Goal: Task Accomplishment & Management: Manage account settings

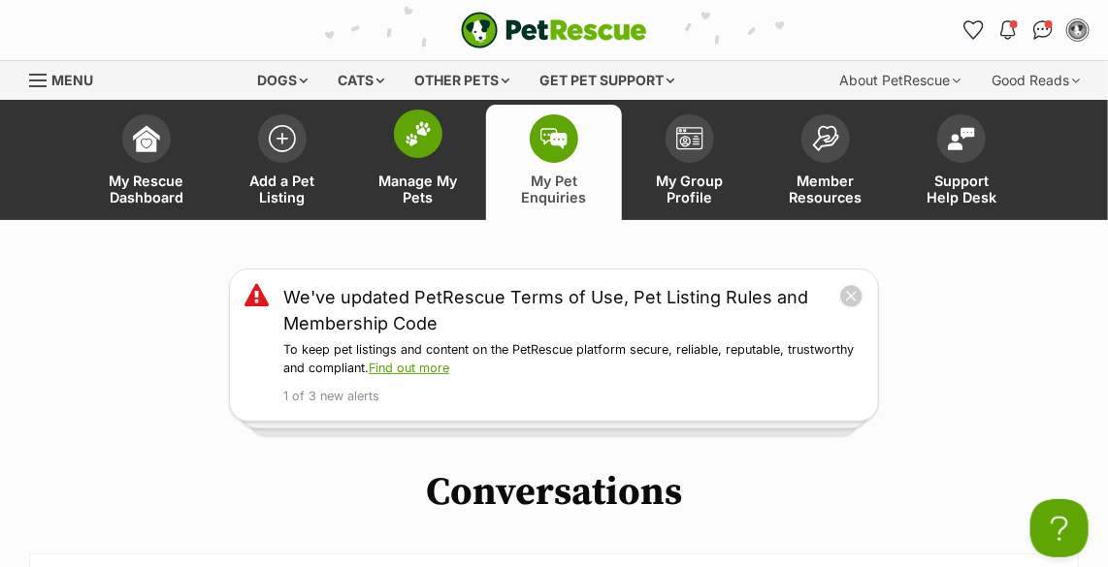
click at [422, 131] on img at bounding box center [417, 133] width 27 height 25
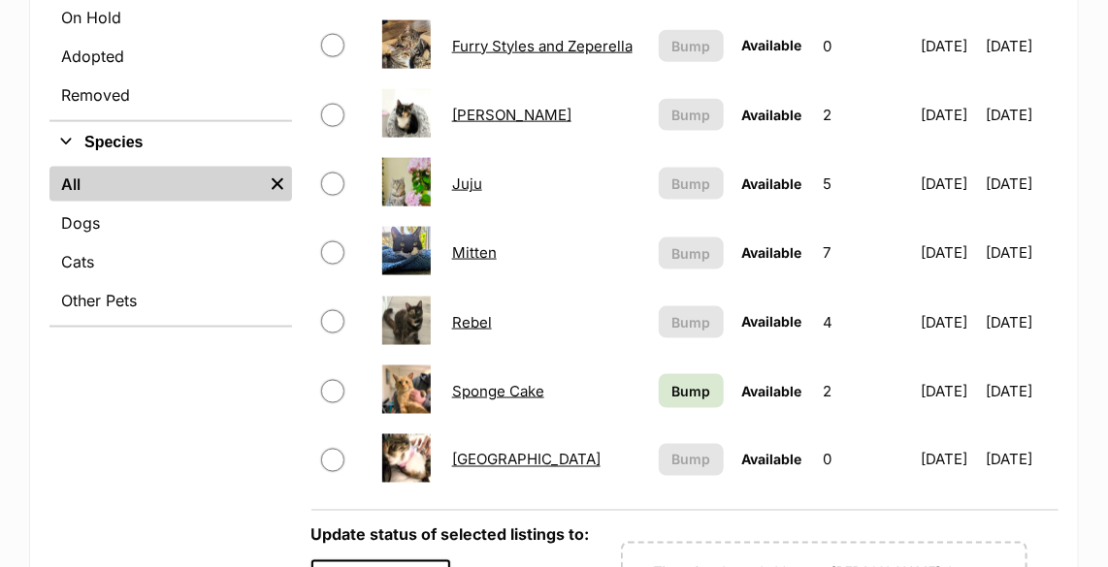
scroll to position [969, 0]
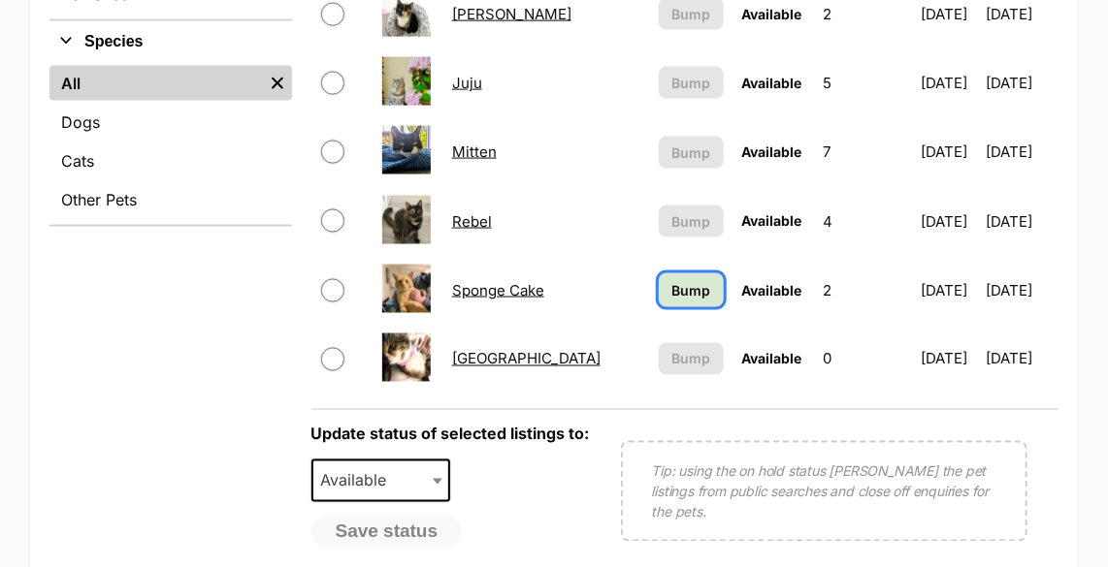
click at [684, 283] on span "Bump" at bounding box center [691, 290] width 39 height 20
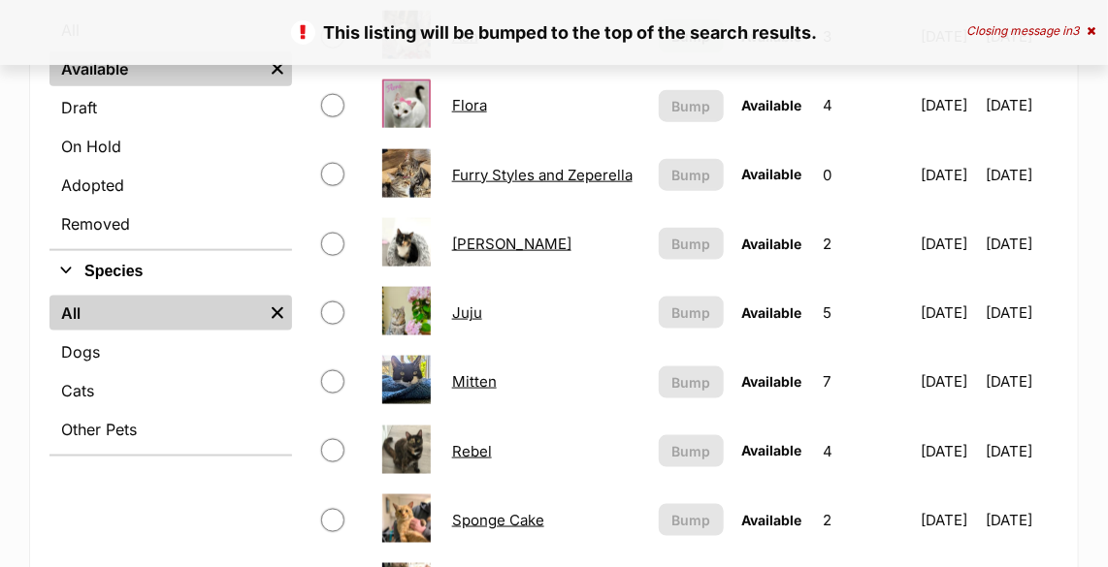
scroll to position [882, 0]
